Goal: Transaction & Acquisition: Purchase product/service

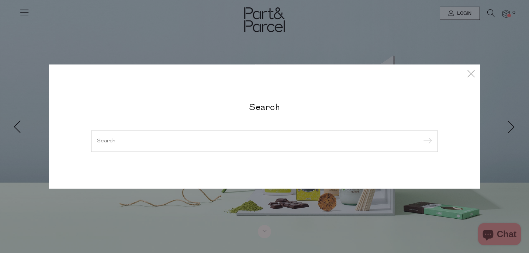
click at [313, 142] on input "search" at bounding box center [264, 141] width 335 height 6
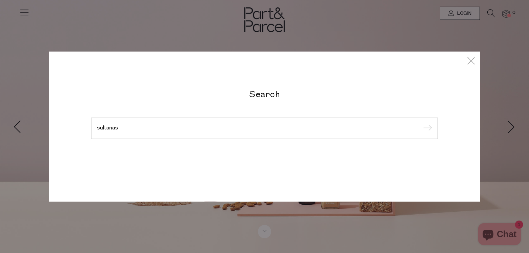
type input "sultanas"
click at [421, 123] on input "submit" at bounding box center [426, 128] width 11 height 11
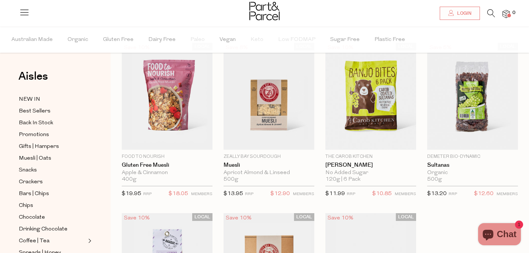
scroll to position [37, 0]
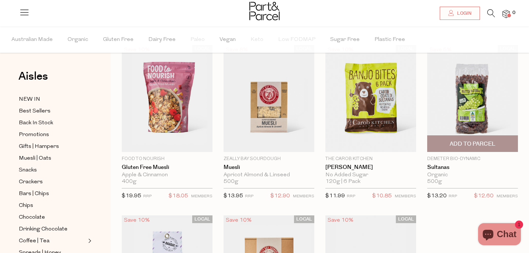
click at [465, 148] on span "Add To Parcel" at bounding box center [473, 144] width 46 height 8
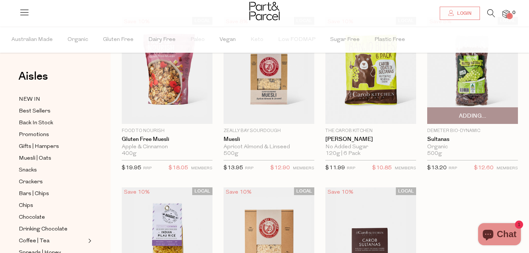
scroll to position [64, 0]
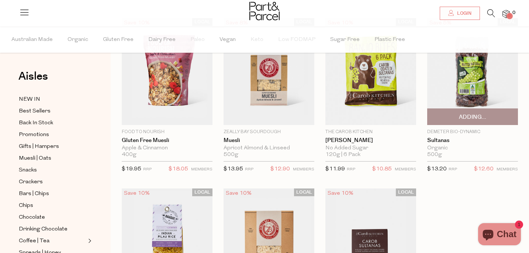
click at [469, 117] on span "Adding..." at bounding box center [472, 117] width 27 height 8
click at [470, 77] on img at bounding box center [472, 71] width 91 height 107
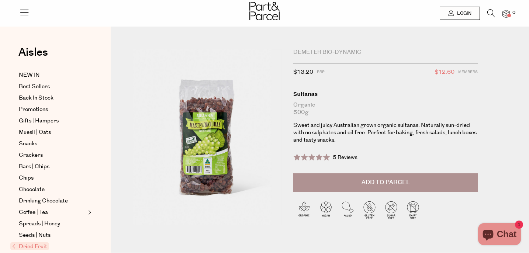
click at [393, 184] on span "Add to Parcel" at bounding box center [385, 182] width 48 height 8
click at [362, 182] on span "Add to Parcel" at bounding box center [385, 182] width 48 height 8
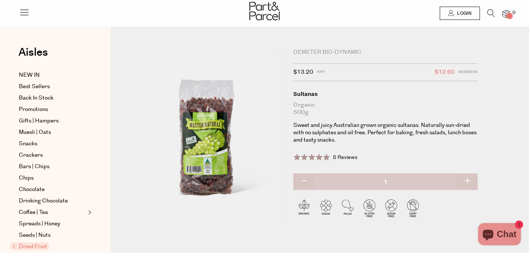
click at [507, 11] on img at bounding box center [505, 14] width 7 height 8
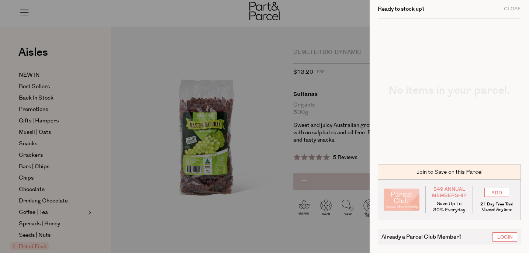
click at [307, 92] on div at bounding box center [264, 126] width 529 height 253
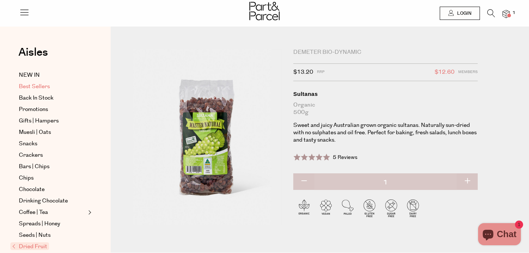
click at [41, 85] on span "Best Sellers" at bounding box center [34, 86] width 31 height 9
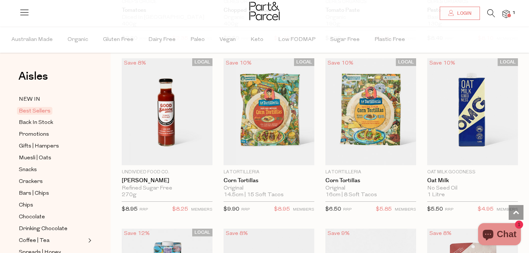
scroll to position [1240, 0]
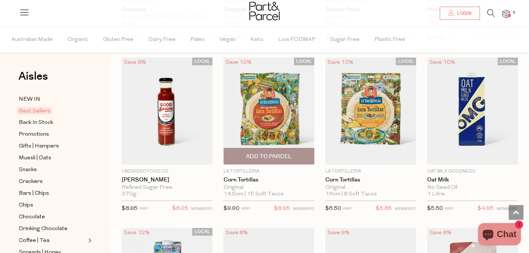
click at [263, 155] on span "Add To Parcel" at bounding box center [269, 157] width 46 height 8
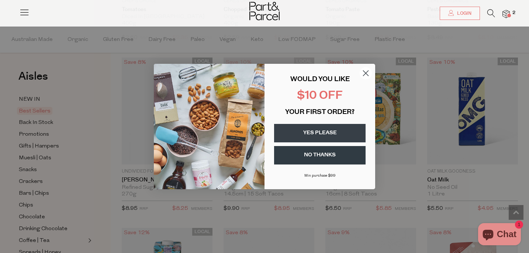
click at [366, 72] on circle "Close dialog" at bounding box center [366, 73] width 12 height 12
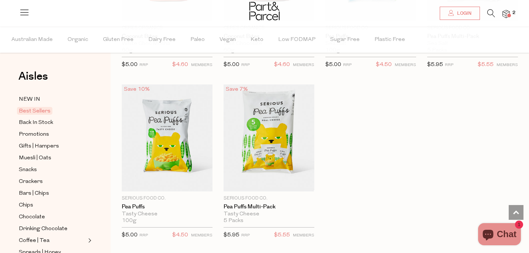
scroll to position [1726, 0]
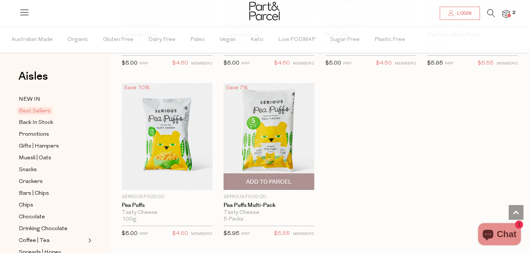
click at [263, 184] on span "Add To Parcel" at bounding box center [269, 182] width 86 height 16
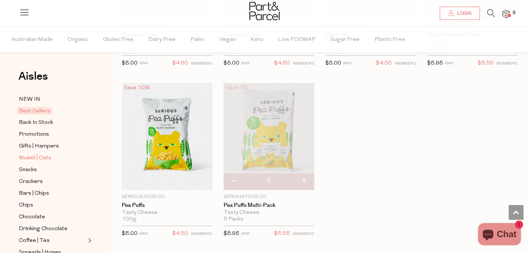
click at [42, 159] on span "Muesli | Oats" at bounding box center [35, 158] width 32 height 9
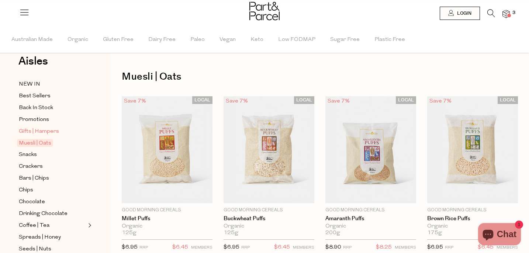
scroll to position [22, 0]
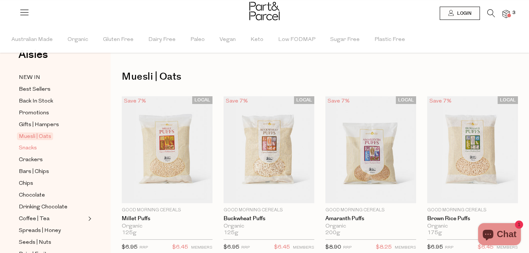
click at [34, 151] on span "Snacks" at bounding box center [28, 148] width 18 height 9
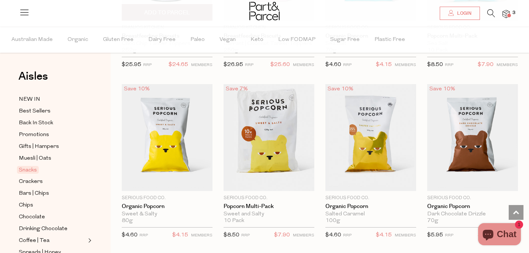
scroll to position [1895, 0]
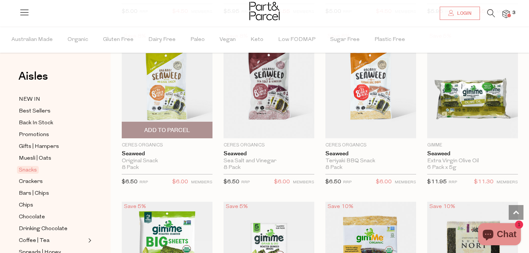
scroll to position [2297, 0]
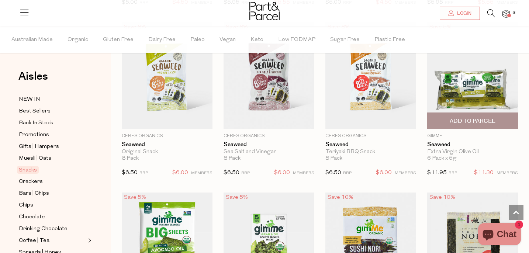
click at [482, 120] on span "Add To Parcel" at bounding box center [473, 121] width 46 height 8
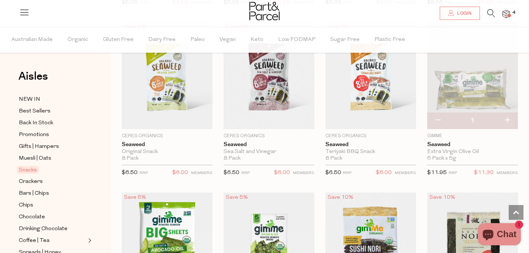
click at [509, 118] on button "button" at bounding box center [507, 120] width 21 height 16
type input "2"
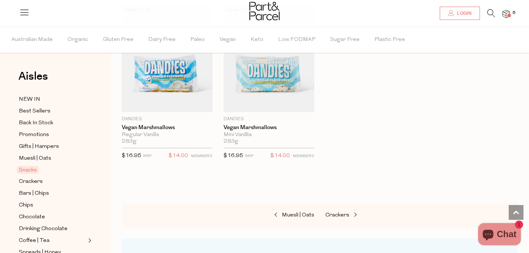
scroll to position [2999, 0]
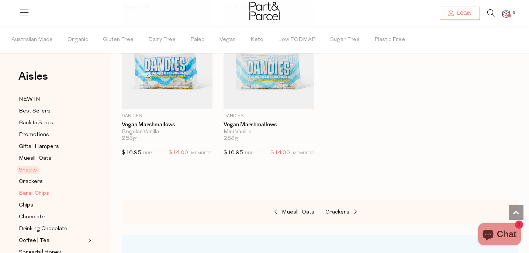
click at [32, 193] on span "Bars | Chips" at bounding box center [34, 193] width 30 height 9
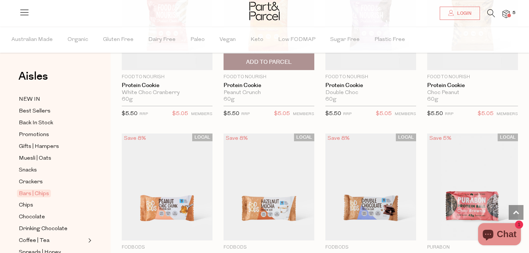
scroll to position [1566, 0]
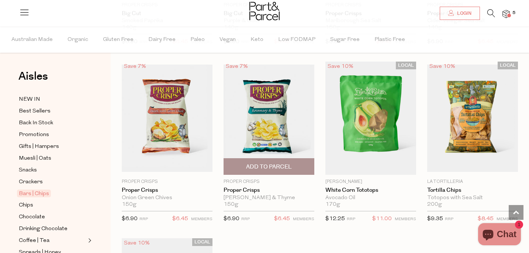
scroll to position [2802, 0]
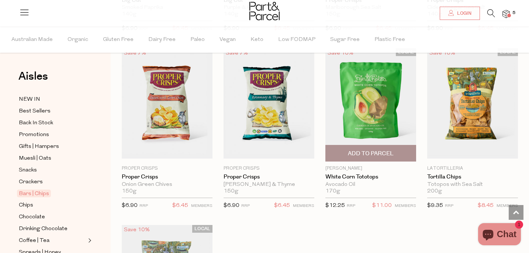
click at [370, 150] on span "Add To Parcel" at bounding box center [371, 154] width 46 height 8
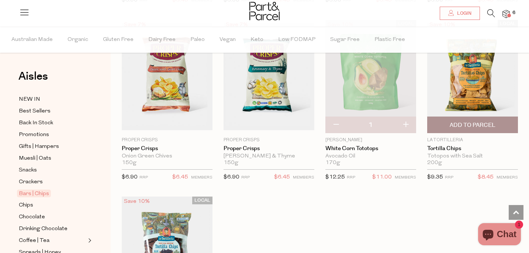
scroll to position [2824, 0]
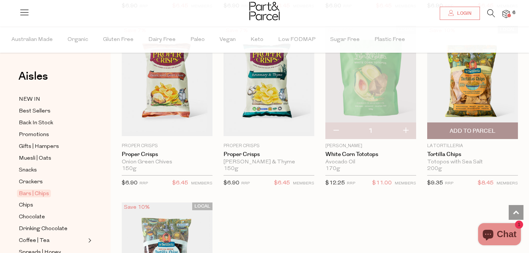
click at [475, 70] on img at bounding box center [472, 82] width 91 height 107
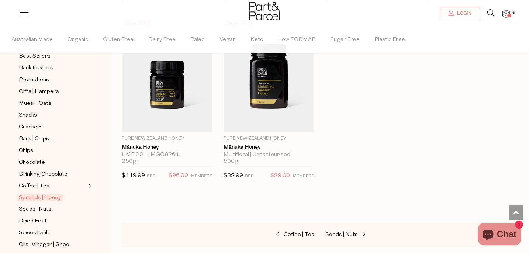
scroll to position [56, 0]
click at [38, 208] on span "Seeds | Nuts" at bounding box center [35, 208] width 32 height 9
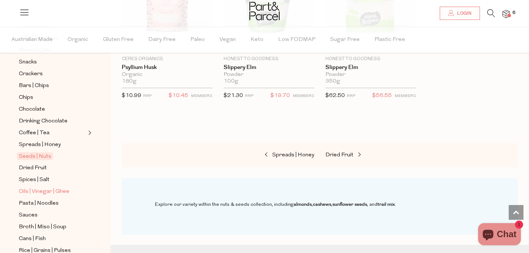
scroll to position [110, 0]
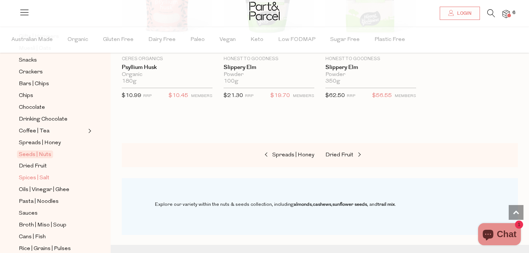
click at [34, 178] on span "Spices | Salt" at bounding box center [34, 178] width 31 height 9
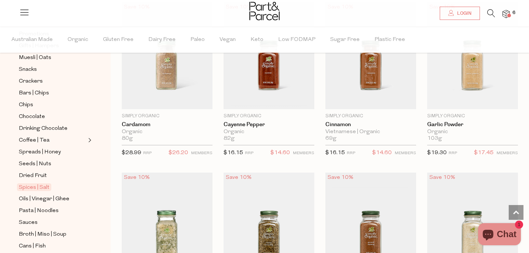
scroll to position [102, 0]
click at [49, 198] on span "Oils | Vinegar | Ghee" at bounding box center [44, 198] width 51 height 9
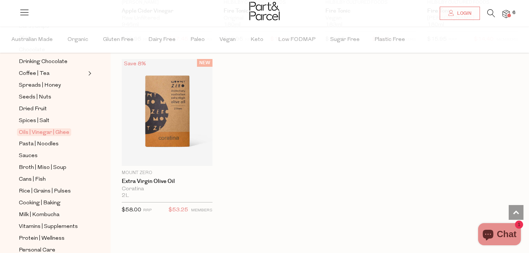
scroll to position [183, 0]
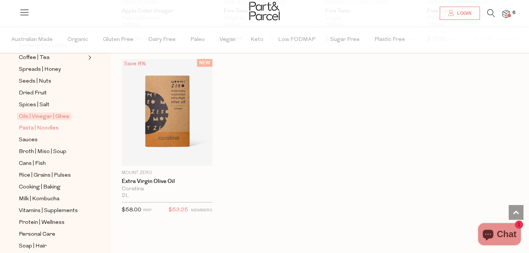
click at [40, 131] on span "Pasta | Noodles" at bounding box center [39, 128] width 40 height 9
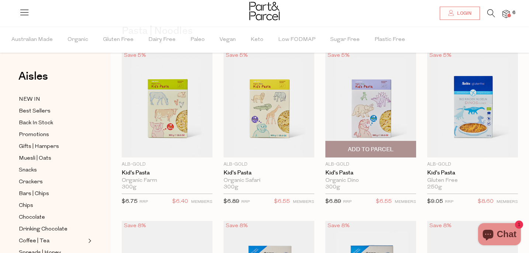
scroll to position [46, 0]
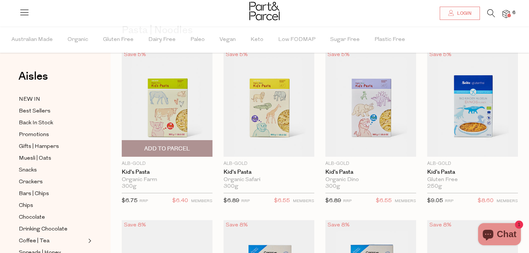
click at [159, 144] on span "Add To Parcel" at bounding box center [167, 149] width 86 height 16
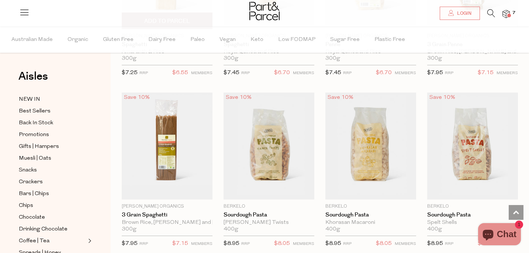
scroll to position [690, 0]
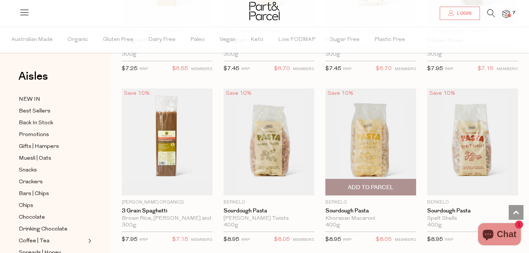
click at [337, 190] on span "Add To Parcel" at bounding box center [371, 187] width 86 height 16
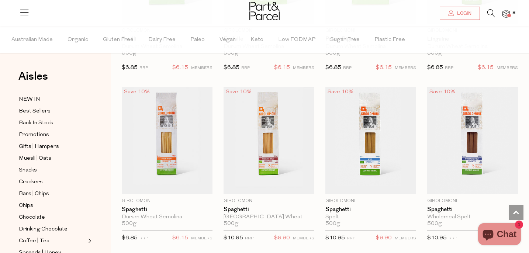
scroll to position [1209, 0]
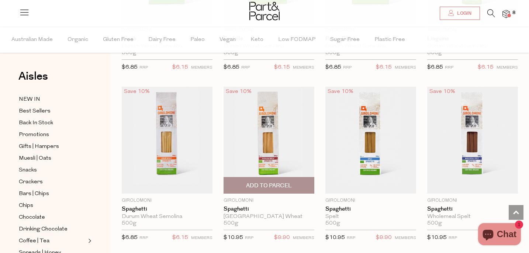
click at [271, 185] on span "Add To Parcel" at bounding box center [269, 186] width 46 height 8
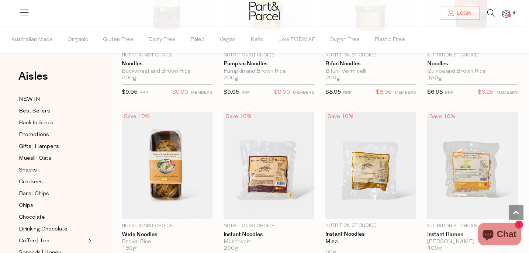
scroll to position [1866, 0]
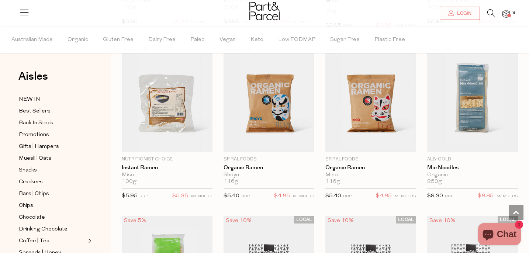
scroll to position [2097, 0]
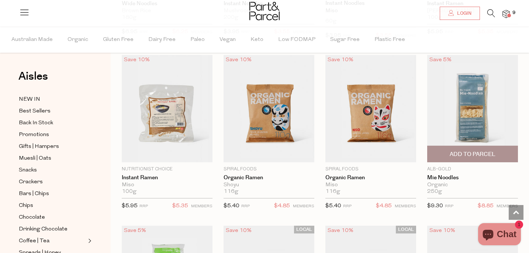
click at [460, 155] on span "Add To Parcel" at bounding box center [473, 154] width 46 height 8
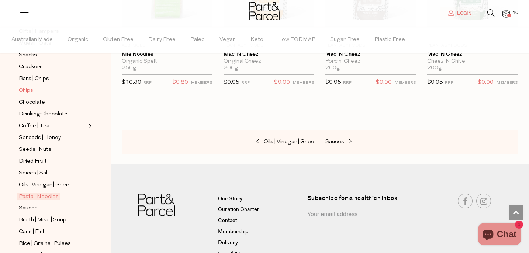
scroll to position [116, 0]
click at [31, 209] on span "Sauces" at bounding box center [28, 207] width 19 height 9
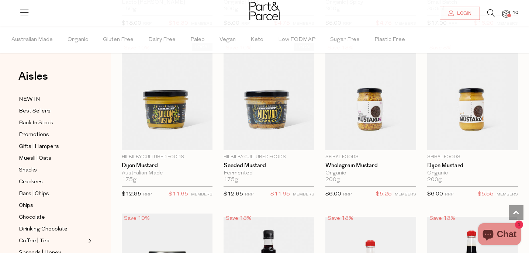
scroll to position [1767, 0]
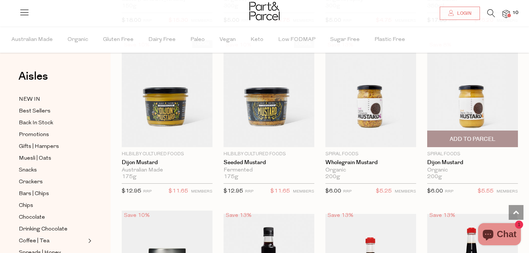
click at [461, 137] on span "Add To Parcel" at bounding box center [473, 139] width 46 height 8
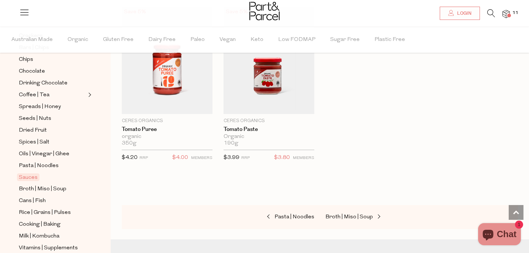
scroll to position [147, 0]
click at [46, 186] on span "Broth | Miso | Soup" at bounding box center [43, 188] width 48 height 9
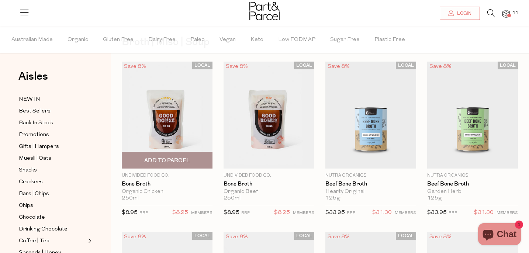
scroll to position [37, 0]
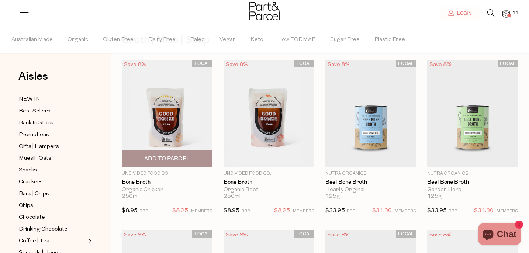
click at [160, 157] on span "Add To Parcel" at bounding box center [167, 159] width 46 height 8
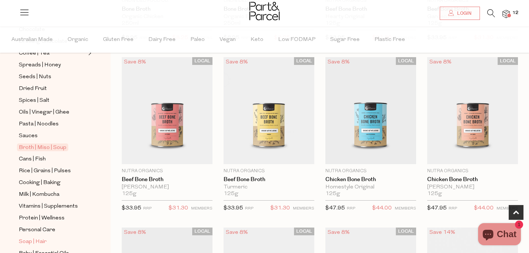
scroll to position [217, 0]
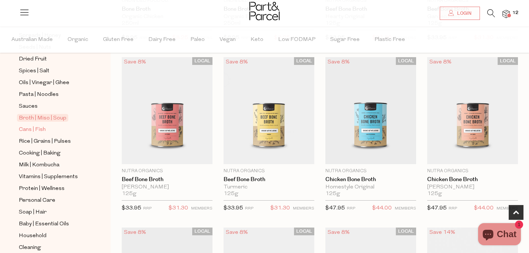
click at [35, 129] on span "Cans | Fish" at bounding box center [32, 129] width 27 height 9
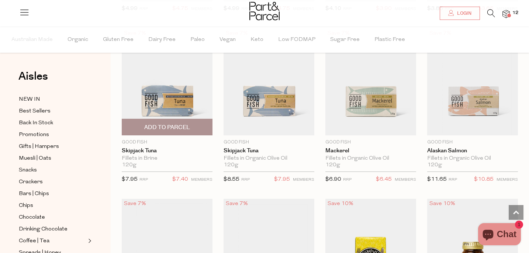
scroll to position [753, 0]
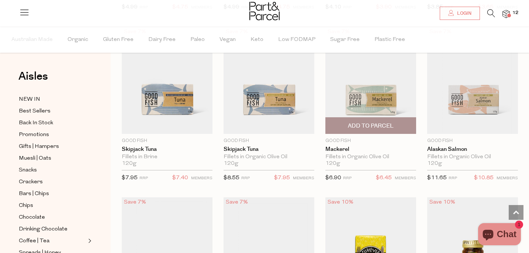
click at [373, 127] on span "Add To Parcel" at bounding box center [371, 126] width 46 height 8
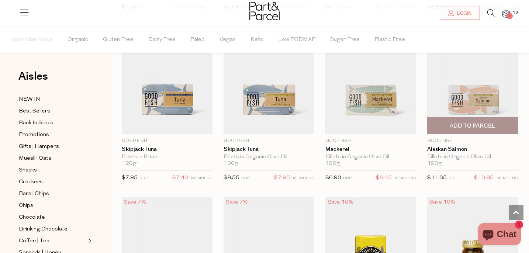
click at [468, 118] on span "Add To Parcel" at bounding box center [472, 126] width 86 height 16
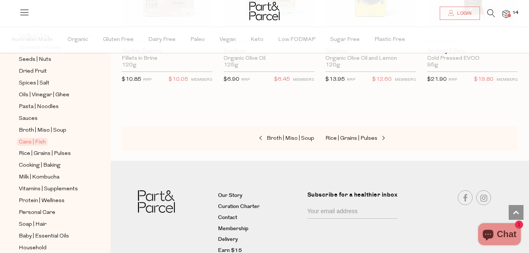
scroll to position [209, 0]
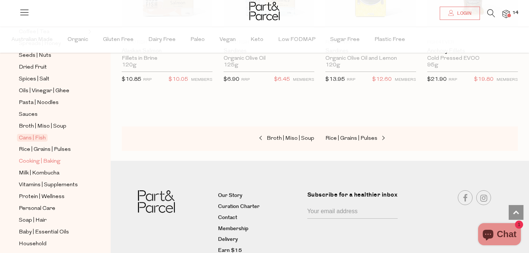
click at [45, 164] on span "Cooking | Baking" at bounding box center [40, 161] width 42 height 9
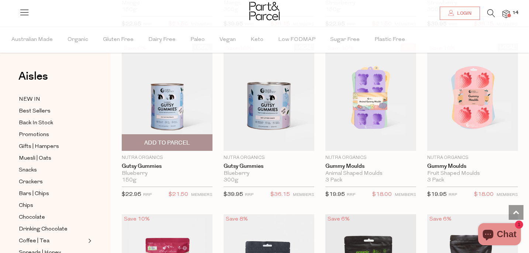
scroll to position [912, 0]
click at [166, 141] on span "Add To Parcel" at bounding box center [167, 143] width 46 height 8
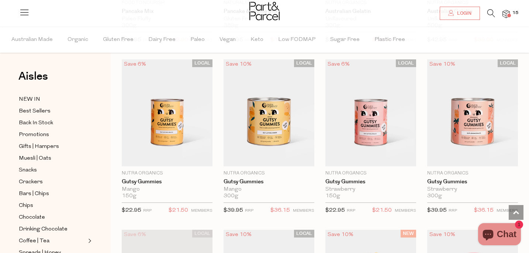
scroll to position [724, 0]
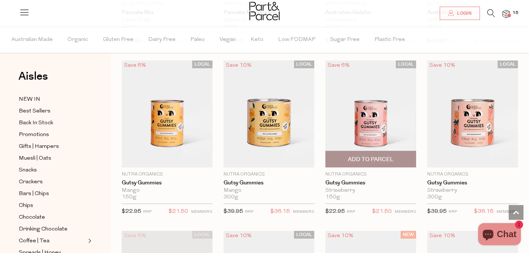
click at [350, 161] on span "Add To Parcel" at bounding box center [371, 160] width 46 height 8
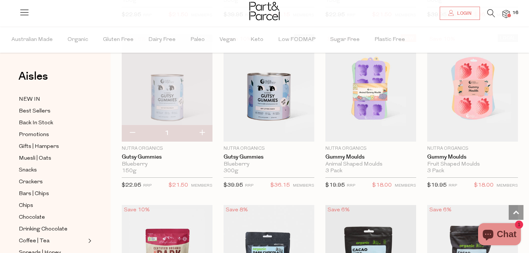
scroll to position [921, 0]
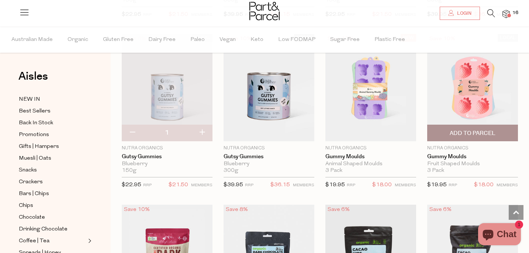
click at [474, 133] on span "Add To Parcel" at bounding box center [473, 133] width 46 height 8
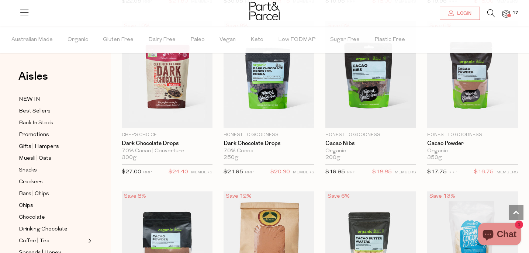
scroll to position [1092, 0]
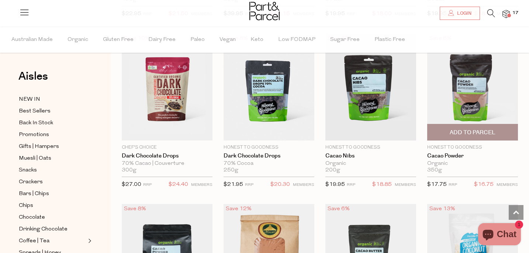
click at [449, 133] on span "Add To Parcel" at bounding box center [472, 132] width 86 height 16
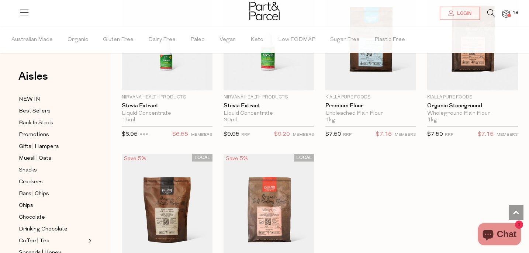
scroll to position [1995, 0]
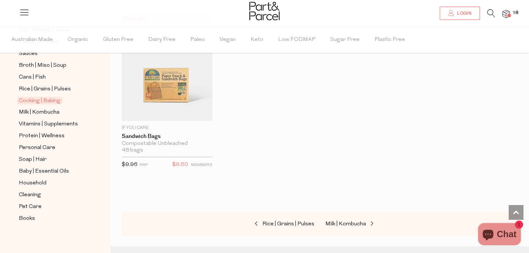
scroll to position [272, 0]
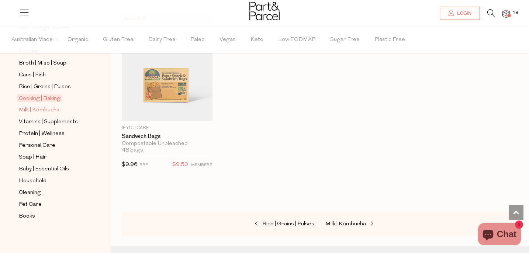
click at [48, 111] on span "Milk | Kombucha" at bounding box center [39, 110] width 41 height 9
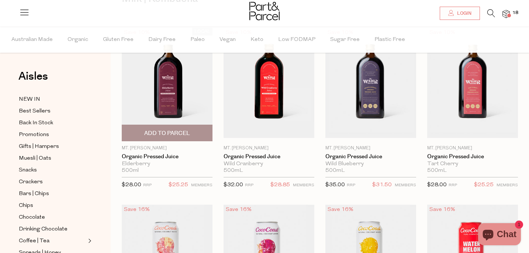
scroll to position [77, 0]
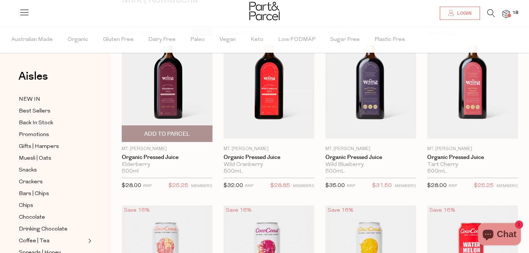
click at [157, 134] on span "Add To Parcel" at bounding box center [167, 134] width 46 height 8
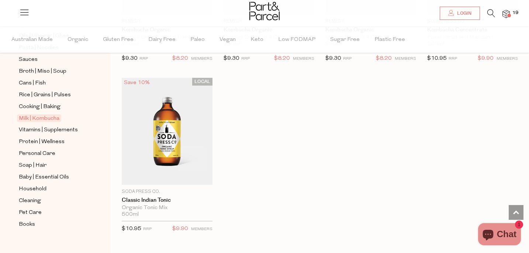
scroll to position [265, 0]
click at [57, 129] on span "Vitamins | Supplements" at bounding box center [48, 129] width 59 height 9
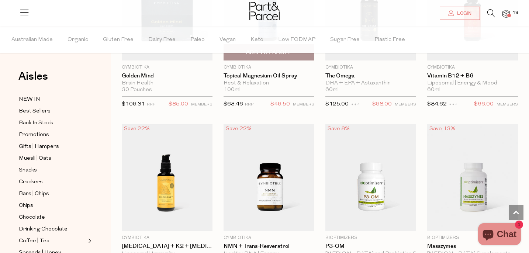
scroll to position [655, 0]
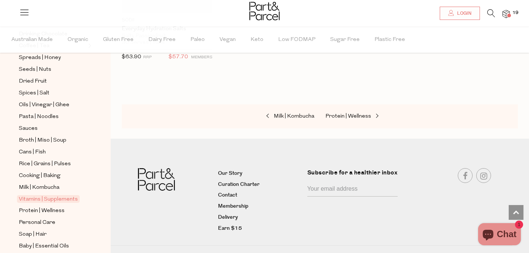
scroll to position [201, 0]
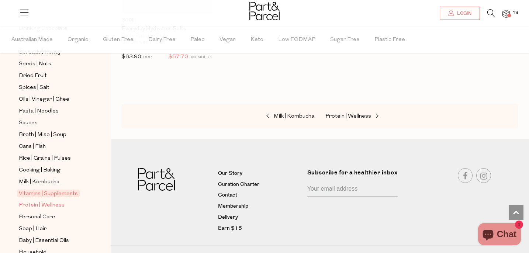
click at [27, 203] on span "Protein | Wellness" at bounding box center [42, 205] width 46 height 9
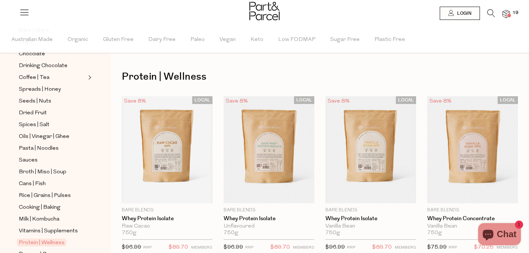
scroll to position [272, 0]
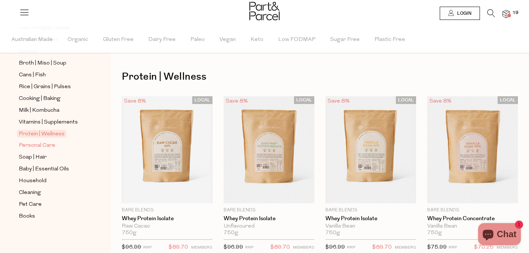
click at [39, 145] on span "Personal Care" at bounding box center [37, 145] width 37 height 9
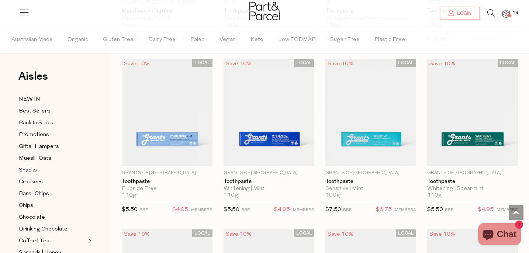
scroll to position [1236, 0]
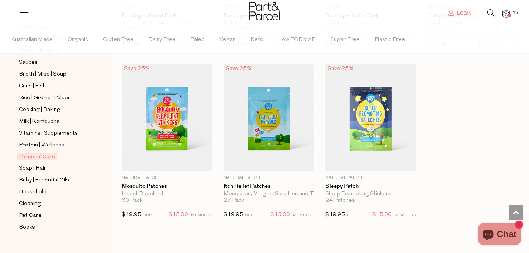
scroll to position [264, 0]
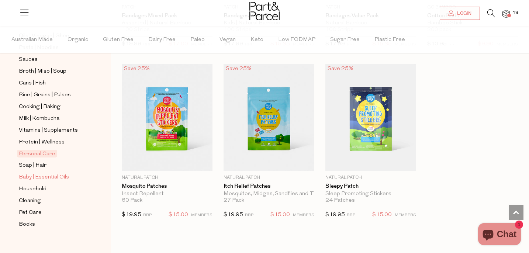
click at [42, 175] on span "Baby | Essential Oils" at bounding box center [44, 177] width 50 height 9
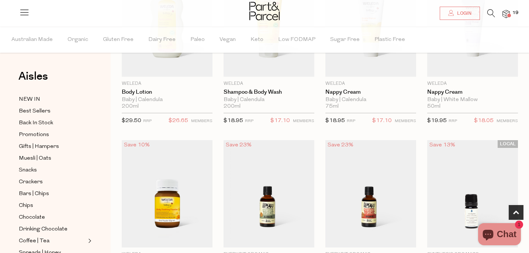
scroll to position [304, 0]
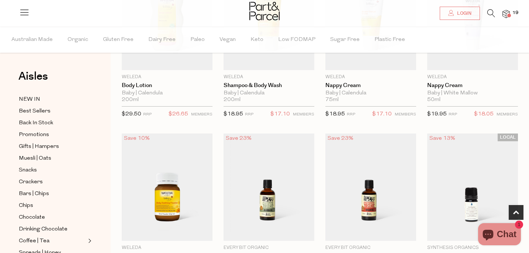
click at [508, 14] on span at bounding box center [509, 16] width 4 height 4
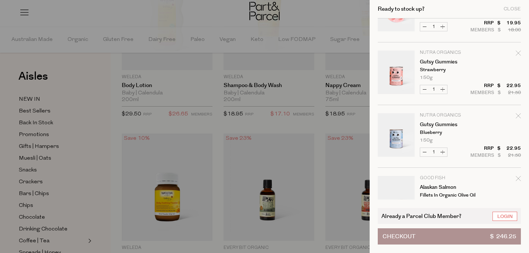
scroll to position [165, 0]
click at [518, 114] on icon "Remove Gutsy Gummies" at bounding box center [518, 115] width 5 height 5
type input "Add Membership"
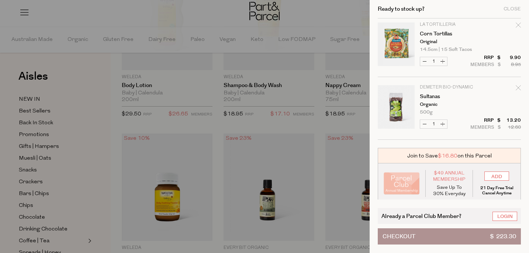
scroll to position [949, 0]
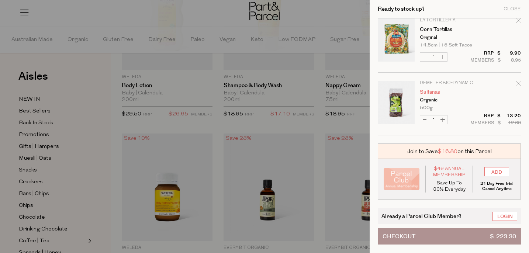
click at [426, 94] on link "Sultanas" at bounding box center [448, 92] width 57 height 5
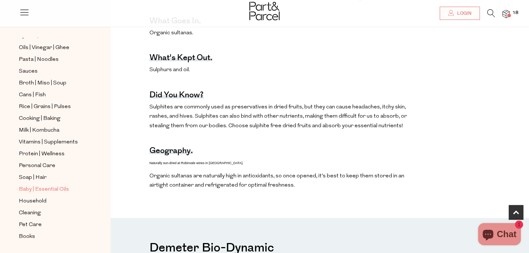
scroll to position [361, 0]
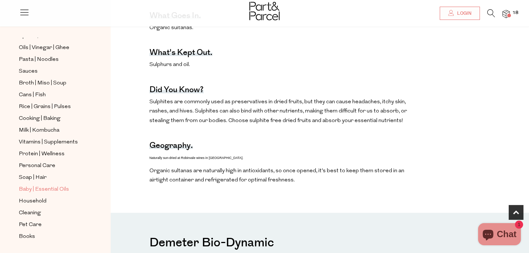
click at [46, 192] on span "Baby | Essential Oils" at bounding box center [44, 189] width 50 height 9
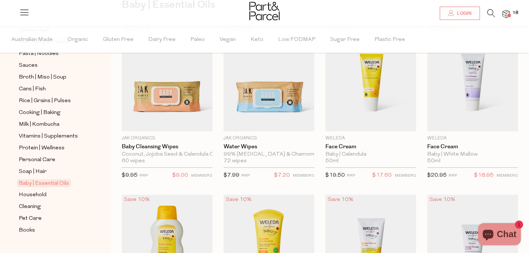
scroll to position [261, 0]
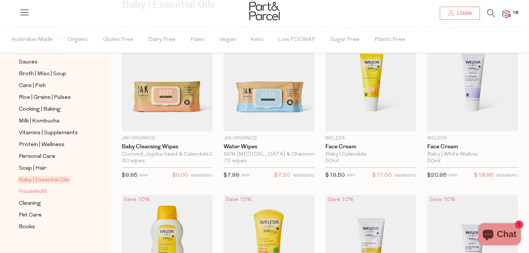
click at [32, 191] on span "Household" at bounding box center [33, 191] width 28 height 9
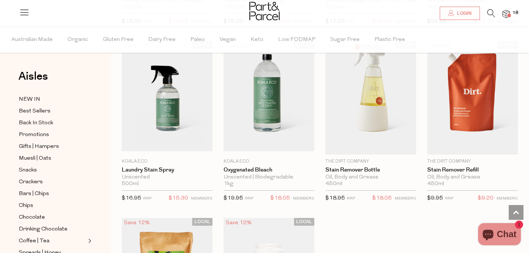
scroll to position [1939, 0]
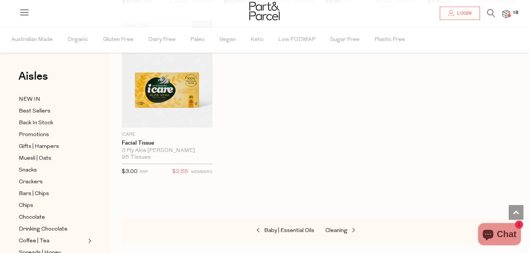
scroll to position [3524, 0]
click at [512, 15] on span "18" at bounding box center [515, 13] width 10 height 7
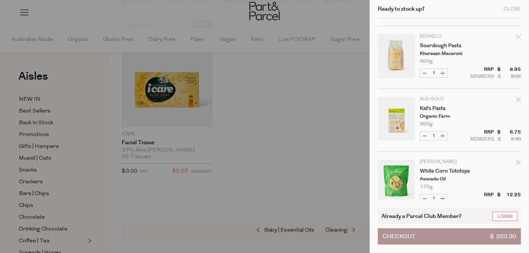
scroll to position [618, 0]
click at [278, 118] on div at bounding box center [264, 126] width 529 height 253
